Goal: Information Seeking & Learning: Learn about a topic

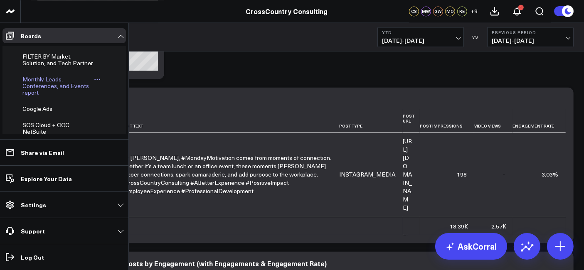
scroll to position [234, 0]
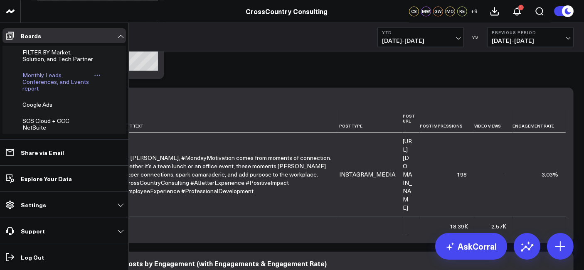
click at [38, 92] on span "Monthly Leads, Conferences, and Events report" at bounding box center [55, 81] width 66 height 21
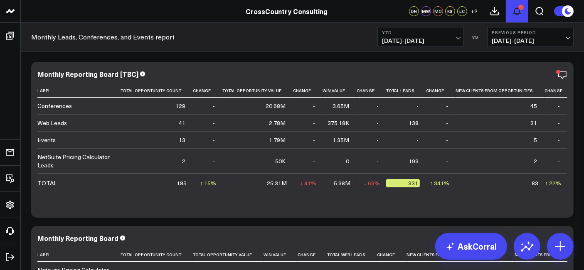
click at [512, 12] on icon at bounding box center [517, 11] width 10 height 10
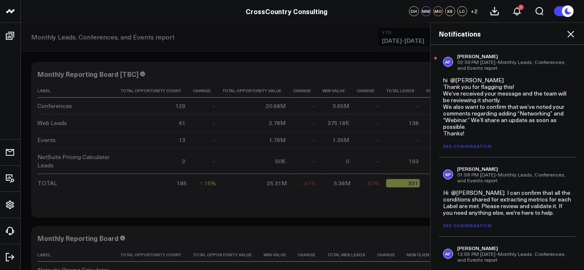
click at [568, 32] on icon at bounding box center [570, 34] width 7 height 7
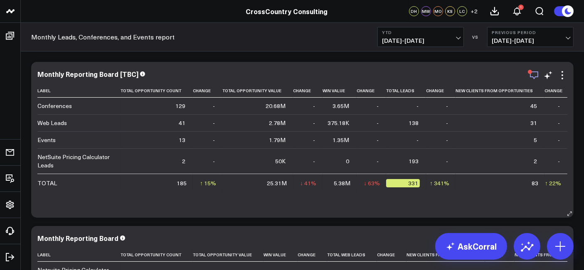
click at [534, 74] on icon "button" at bounding box center [534, 75] width 10 height 10
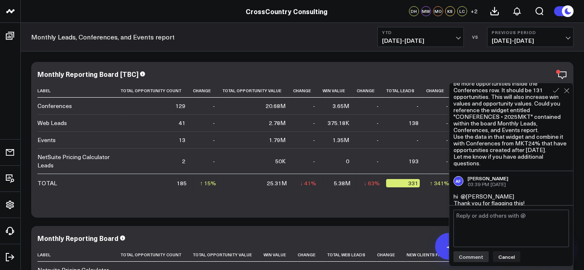
scroll to position [547, 0]
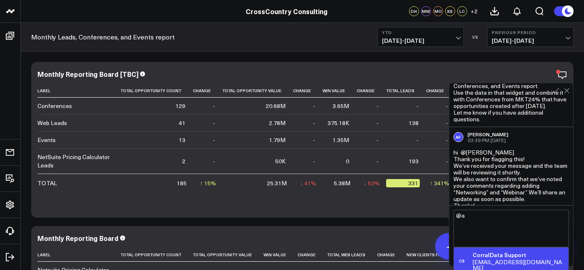
type textarea "@"
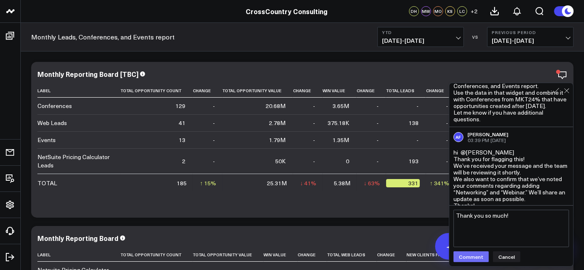
type textarea "Thank you so much!"
click at [465, 258] on button "Comment" at bounding box center [470, 256] width 35 height 11
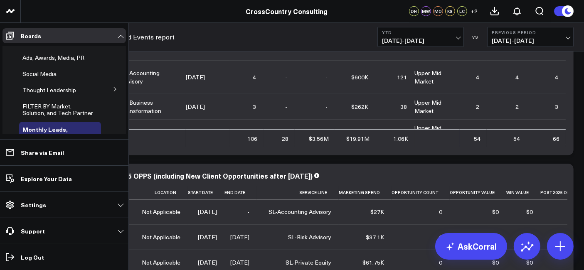
scroll to position [205, 0]
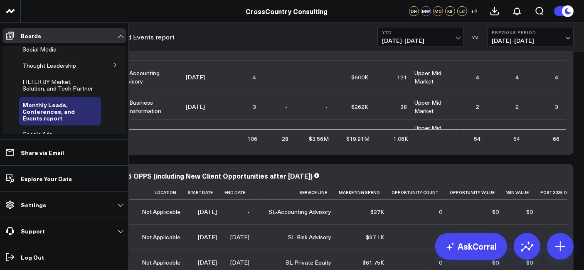
click at [113, 67] on icon at bounding box center [115, 64] width 5 height 5
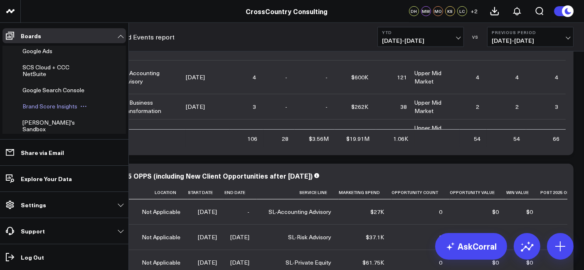
scroll to position [321, 0]
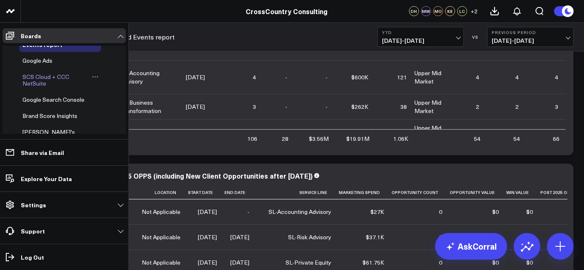
click at [35, 87] on span "SCS Cloud + CCC NetSuite" at bounding box center [45, 80] width 47 height 15
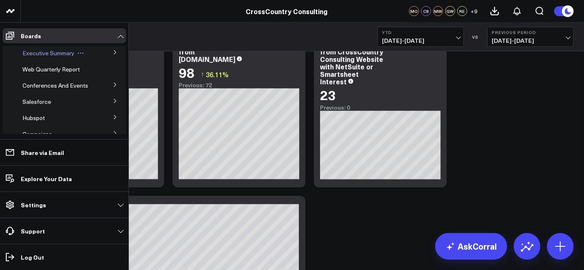
click at [54, 51] on span "Executive Summary" at bounding box center [48, 53] width 52 height 8
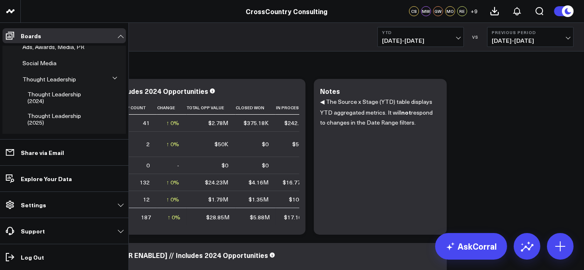
scroll to position [288, 0]
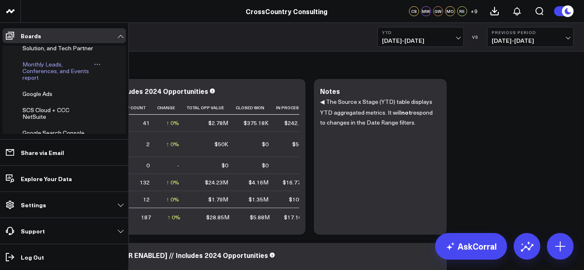
click at [42, 81] on span "Monthly Leads, Conferences, and Events report" at bounding box center [55, 70] width 66 height 21
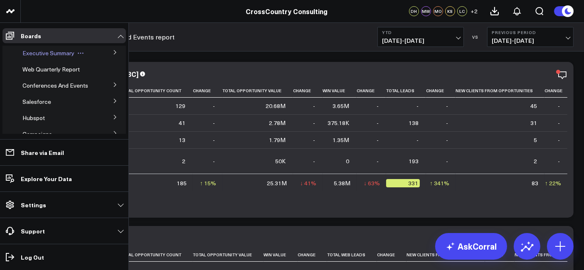
click at [44, 52] on span "Executive Summary" at bounding box center [48, 53] width 52 height 8
